Goal: Find specific page/section: Find specific page/section

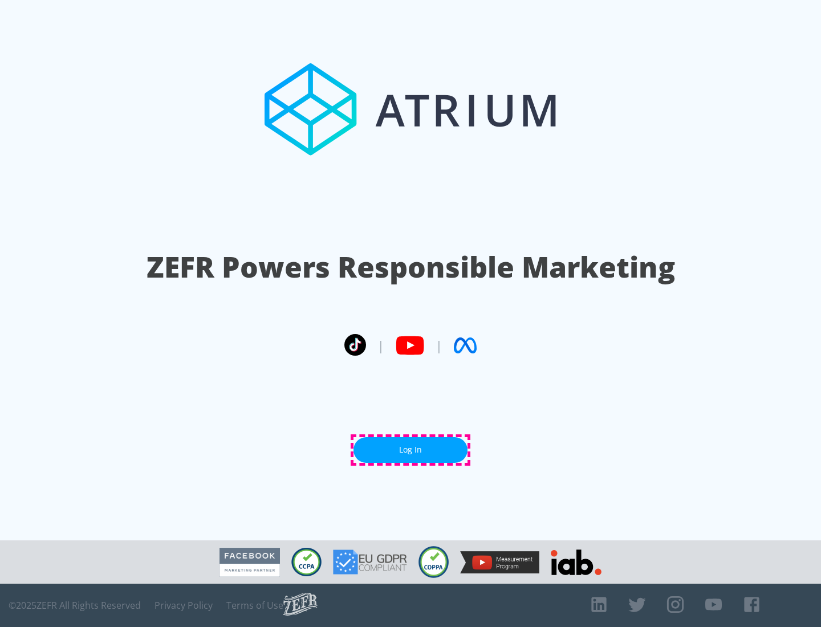
click at [410, 450] on link "Log In" at bounding box center [410, 450] width 114 height 26
